Goal: Task Accomplishment & Management: Use online tool/utility

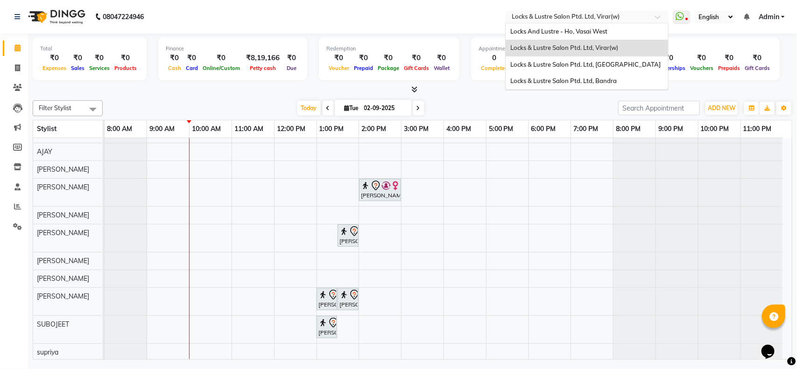
click at [660, 17] on span at bounding box center [661, 19] width 12 height 9
click at [638, 62] on div "Locks & Lustre Salon Ptd. Ltd, [GEOGRAPHIC_DATA]" at bounding box center [587, 65] width 163 height 17
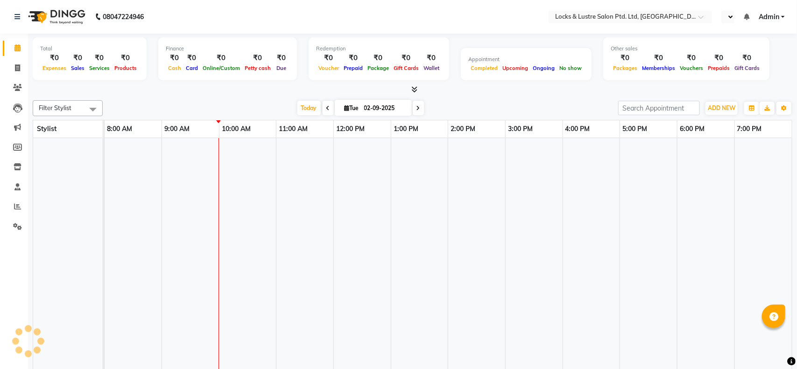
select select "en"
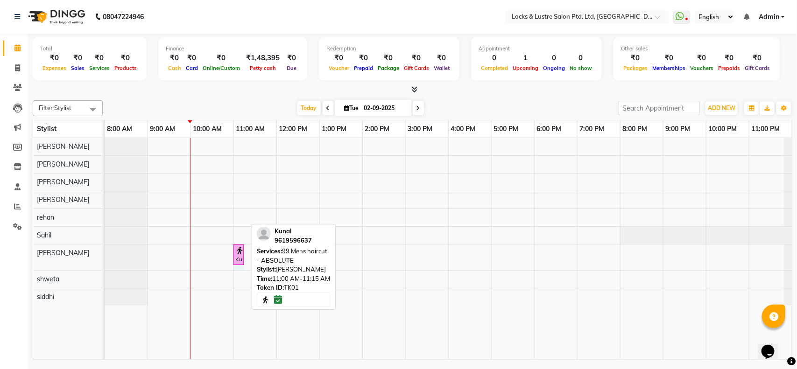
drag, startPoint x: 245, startPoint y: 254, endPoint x: 264, endPoint y: 256, distance: 19.3
click at [264, 256] on div "Filter Stylist Select All [PERSON_NAME] [PERSON_NAME] [PERSON_NAME] [PERSON_NAM…" at bounding box center [413, 228] width 760 height 263
drag, startPoint x: 241, startPoint y: 257, endPoint x: 249, endPoint y: 256, distance: 8.5
click at [249, 256] on div "Kunal, TK01, 11:00 AM-11:15 AM, 99 Mens haircut - ABSOLUTE Kunal, TK01, 11:00 A…" at bounding box center [449, 248] width 688 height 221
click at [245, 260] on div at bounding box center [247, 255] width 4 height 20
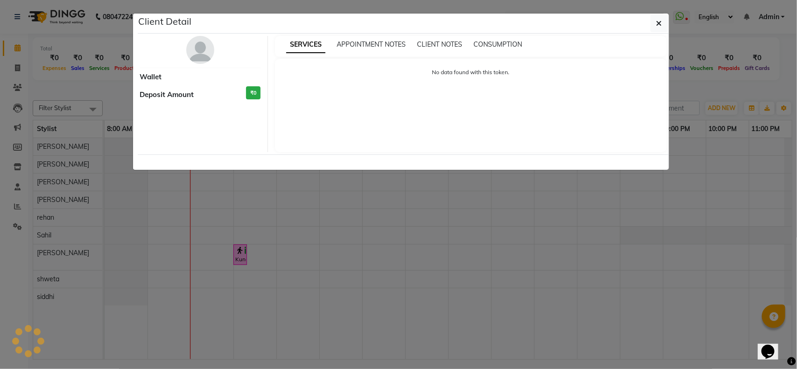
select select "6"
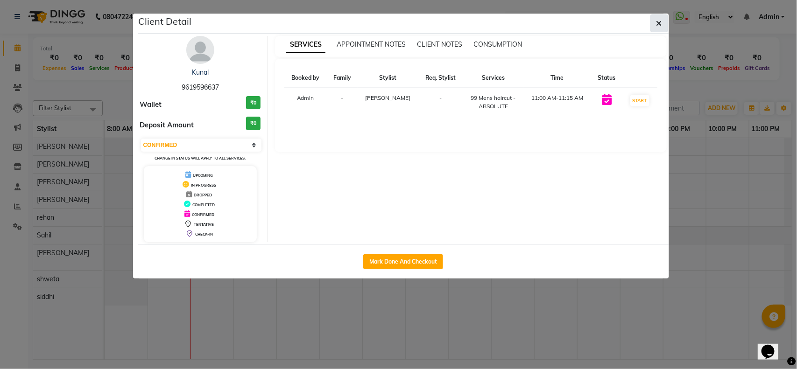
click at [664, 26] on button "button" at bounding box center [660, 23] width 18 height 18
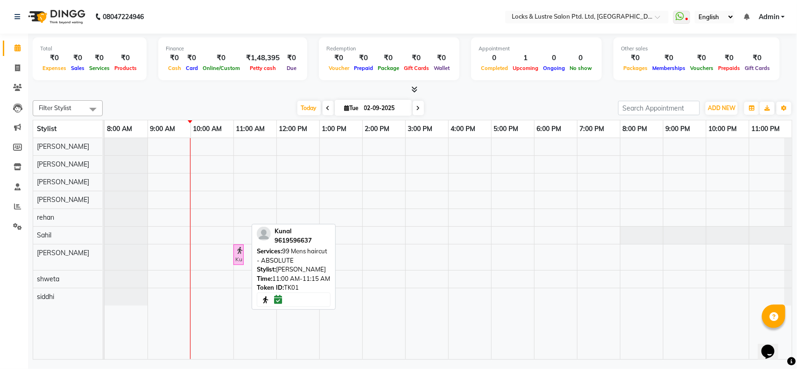
drag, startPoint x: 244, startPoint y: 262, endPoint x: 260, endPoint y: 254, distance: 18.4
click at [260, 254] on div "Filter Stylist Select All [PERSON_NAME] [PERSON_NAME] [PERSON_NAME] [PERSON_NAM…" at bounding box center [413, 228] width 760 height 263
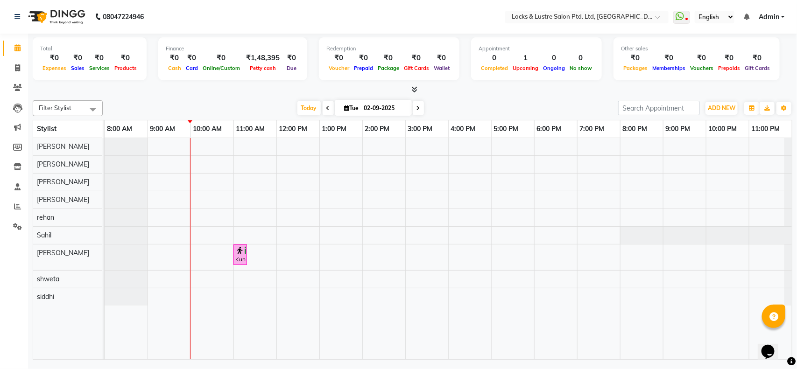
click at [395, 113] on input "02-09-2025" at bounding box center [385, 108] width 47 height 14
select select "9"
select select "2025"
click at [420, 104] on span at bounding box center [418, 108] width 11 height 14
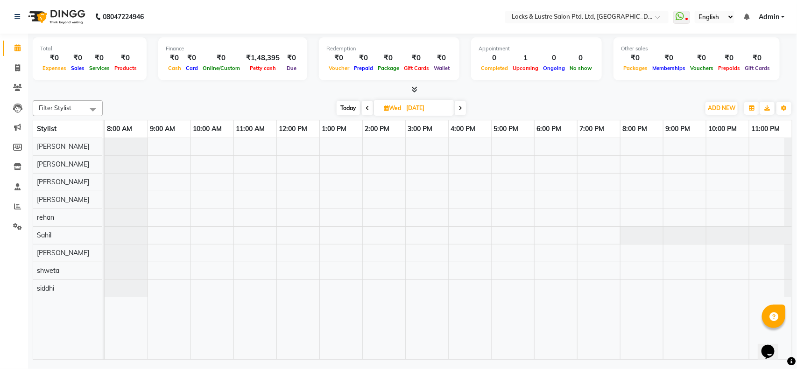
click at [368, 113] on span at bounding box center [367, 108] width 11 height 14
type input "02-09-2025"
